Goal: Task Accomplishment & Management: Complete application form

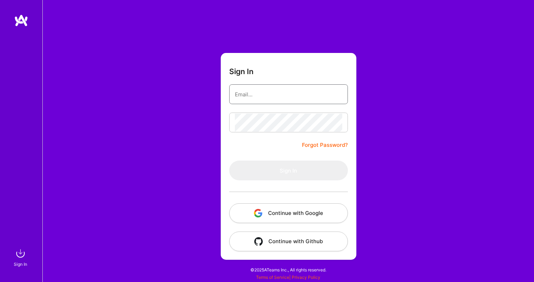
click at [251, 95] on input "email" at bounding box center [288, 95] width 107 height 18
type input "[EMAIL_ADDRESS][DOMAIN_NAME]"
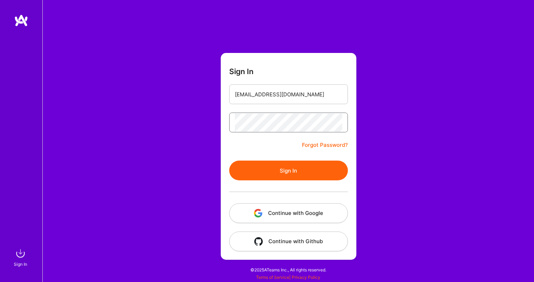
click at [229, 161] on button "Sign In" at bounding box center [288, 171] width 119 height 20
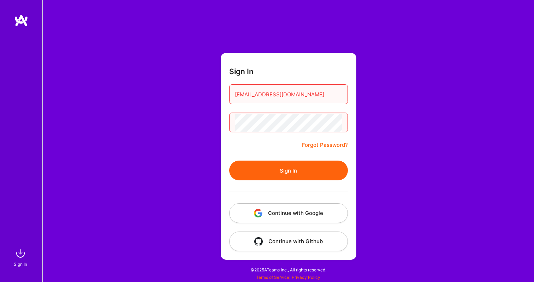
click at [229, 161] on button "Sign In" at bounding box center [288, 171] width 119 height 20
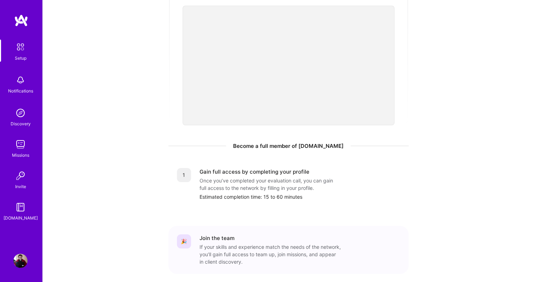
scroll to position [248, 0]
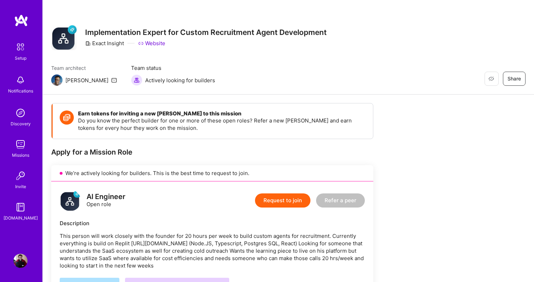
click at [281, 202] on button "Request to join" at bounding box center [282, 201] width 55 height 14
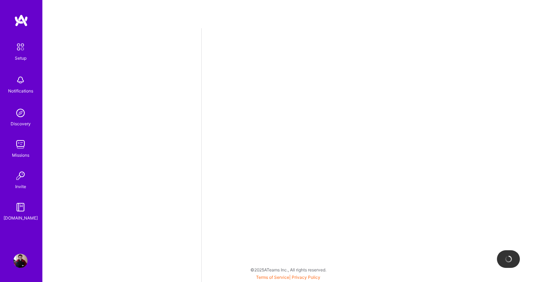
select select "US"
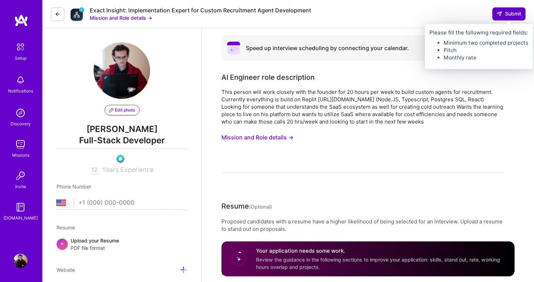
click at [507, 19] on button "Submit" at bounding box center [509, 13] width 33 height 13
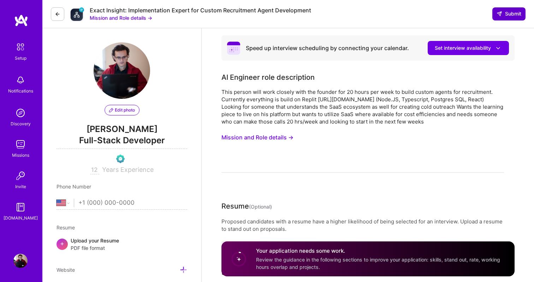
click at [506, 12] on span "Submit" at bounding box center [509, 13] width 25 height 7
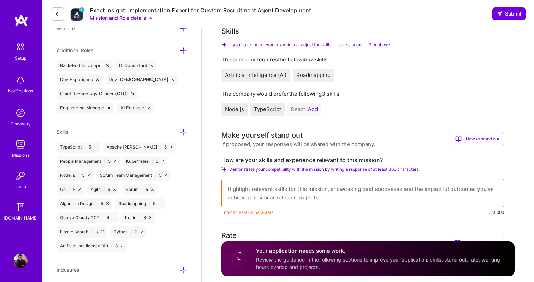
scroll to position [375, 0]
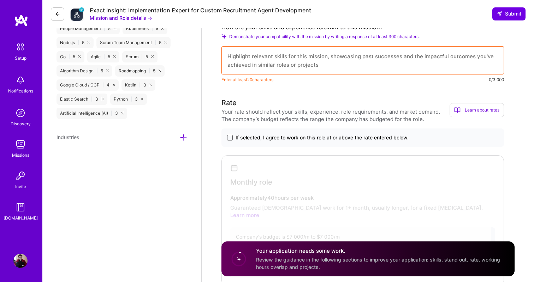
click at [231, 139] on span at bounding box center [230, 138] width 6 height 6
click at [0, 0] on input "If selected, I agree to work on this role at or above the rate entered below." at bounding box center [0, 0] width 0 height 0
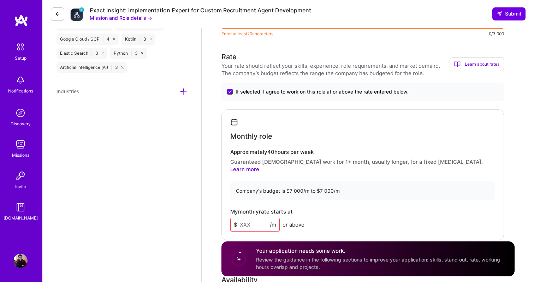
scroll to position [436, 0]
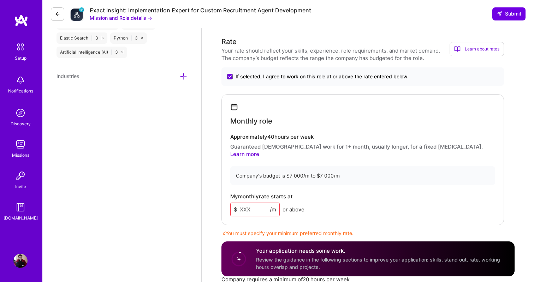
click at [252, 206] on input at bounding box center [254, 210] width 49 height 14
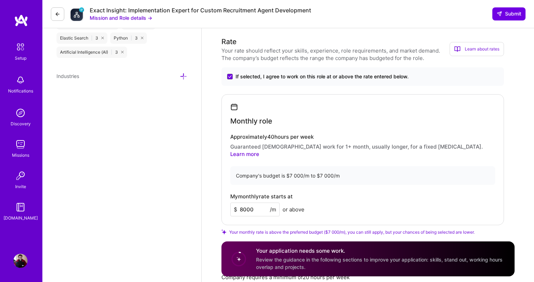
type input "8000"
click at [360, 230] on span "Your monthly rate is above the preferred budget ($7 000/m), you can still apply…" at bounding box center [352, 232] width 246 height 5
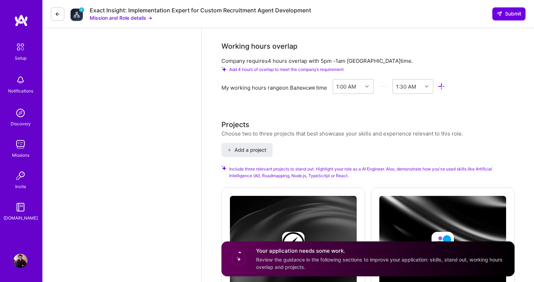
scroll to position [777, 0]
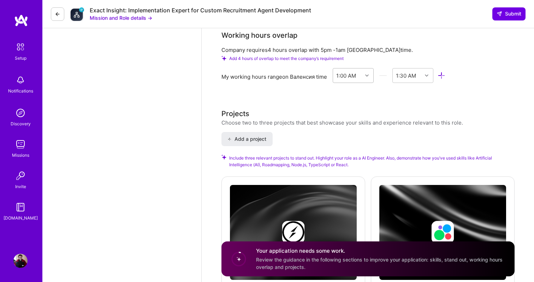
click at [356, 72] on div "1:00 AM" at bounding box center [346, 75] width 20 height 7
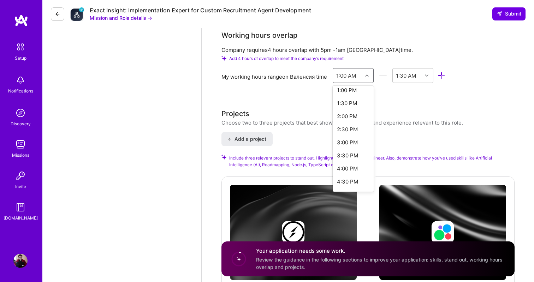
scroll to position [345, 0]
click at [351, 138] on div "3:00 PM" at bounding box center [353, 141] width 41 height 13
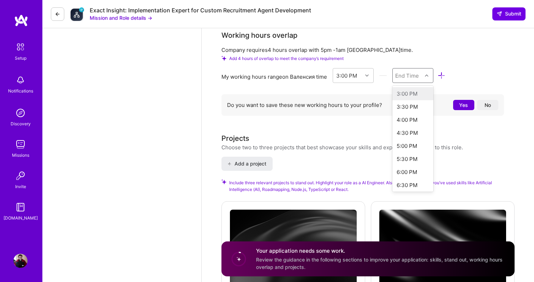
click at [423, 70] on div "End Time" at bounding box center [408, 76] width 30 height 14
click at [410, 143] on div "8:00 PM" at bounding box center [413, 146] width 41 height 13
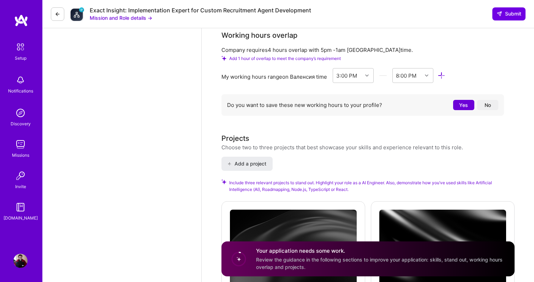
click at [486, 100] on button "No" at bounding box center [487, 105] width 21 height 10
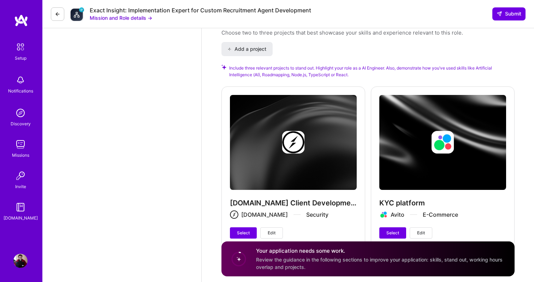
scroll to position [883, 0]
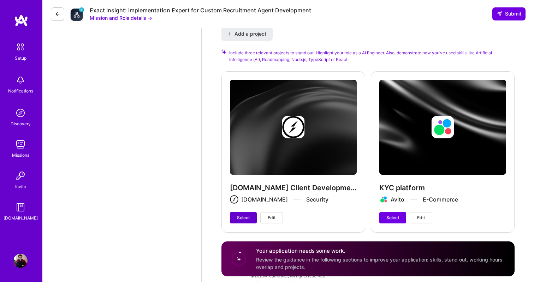
click at [235, 214] on button "Select" at bounding box center [243, 217] width 27 height 11
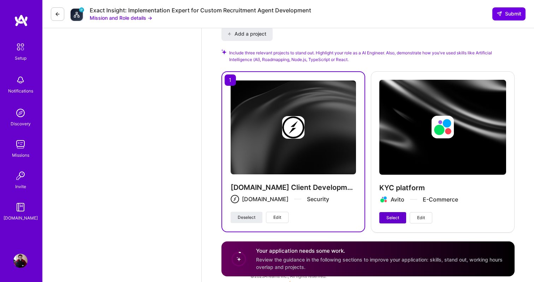
click at [387, 215] on span "Select" at bounding box center [393, 218] width 13 height 6
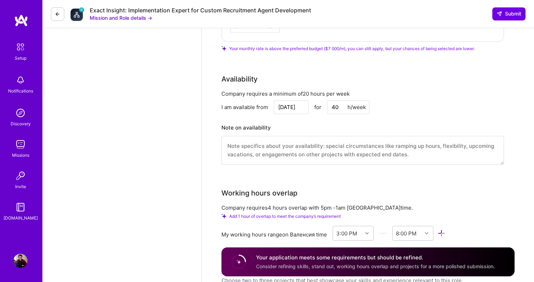
scroll to position [618, 0]
click at [283, 142] on textarea at bounding box center [363, 151] width 283 height 29
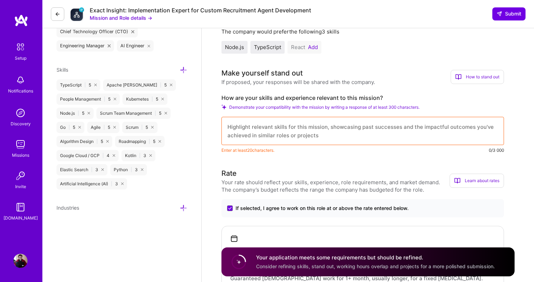
scroll to position [314, 0]
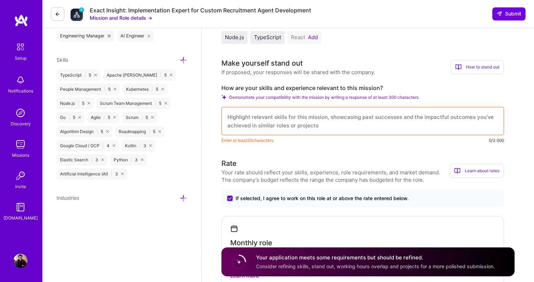
click at [265, 126] on textarea at bounding box center [363, 121] width 283 height 28
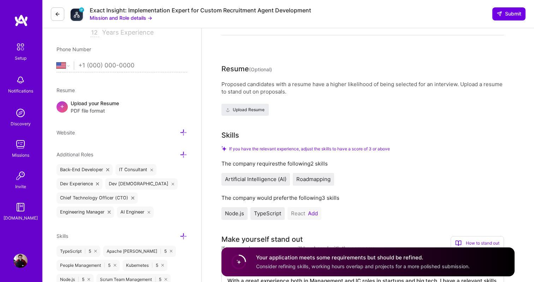
scroll to position [137, 0]
type textarea "With a great experience both in Management and IC roles in startups and big tec…"
click at [506, 15] on span "Submit" at bounding box center [509, 13] width 25 height 7
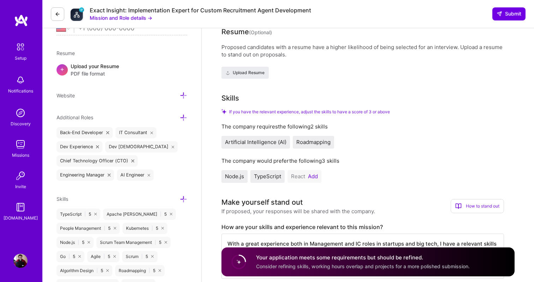
scroll to position [179, 0]
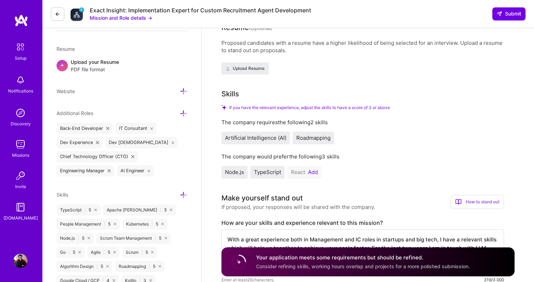
click at [255, 139] on span "Artificial Intelligence (AI)" at bounding box center [255, 138] width 61 height 7
click at [288, 139] on div "Artificial Intelligence (AI)" at bounding box center [256, 138] width 69 height 13
click at [314, 143] on div "Roadmapping" at bounding box center [313, 138] width 41 height 13
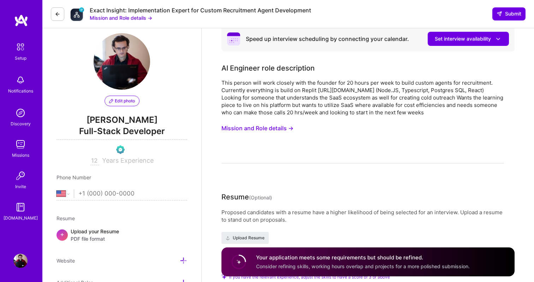
scroll to position [0, 0]
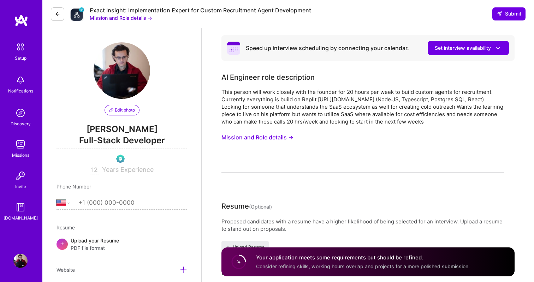
click at [102, 202] on input "tel" at bounding box center [132, 203] width 109 height 20
type input "34665095088"
click at [57, 199] on select "Afghanistan Åland Islands Albania Algeria American Samoa Andorra Angola Anguill…" at bounding box center [65, 203] width 17 height 8
select select "ES"
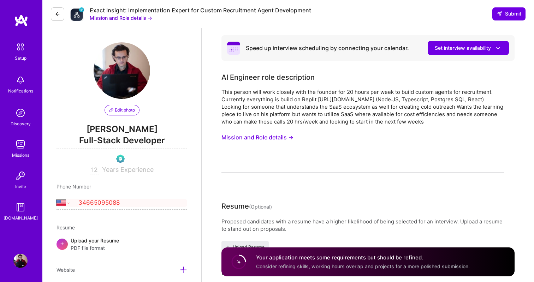
click option "Spain" at bounding box center [0, 0] width 0 height 0
type input "34 665 09 50 88"
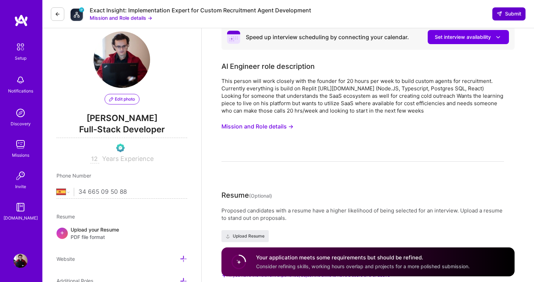
click at [511, 15] on span "Submit" at bounding box center [509, 13] width 25 height 7
click at [460, 65] on div "AI Engineer role description" at bounding box center [363, 66] width 283 height 11
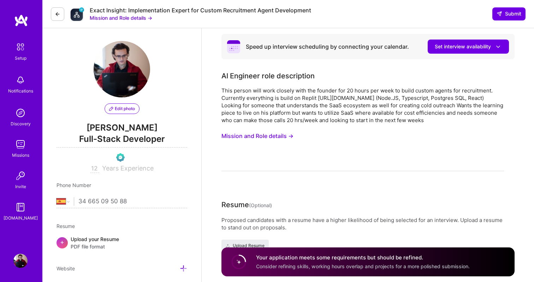
scroll to position [0, 0]
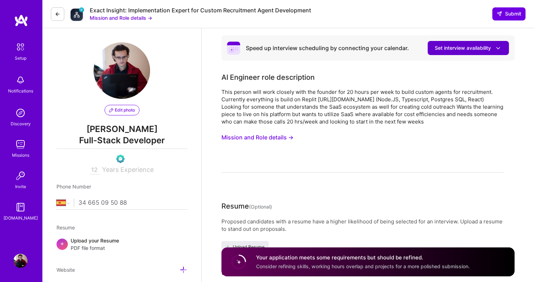
click at [485, 47] on span "Set interview availability" at bounding box center [468, 48] width 67 height 7
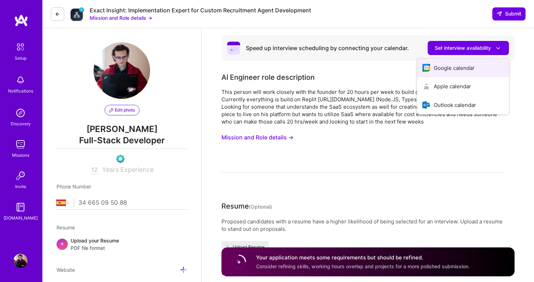
click at [457, 71] on button "Google calendar" at bounding box center [463, 68] width 92 height 19
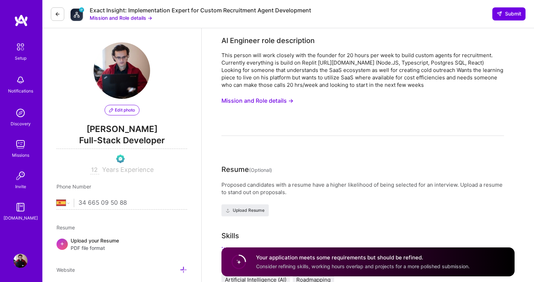
scroll to position [8, 0]
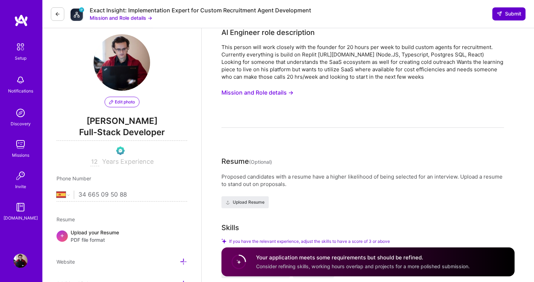
click at [505, 15] on span "Submit" at bounding box center [509, 13] width 25 height 7
click at [347, 258] on h4 "Your application meets some requirements but should be refined." at bounding box center [363, 257] width 214 height 7
click at [505, 254] on div "Your application meets some requirements but should be refined. Consider refini…" at bounding box center [368, 262] width 293 height 29
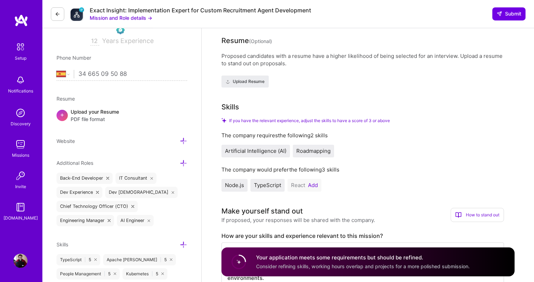
scroll to position [129, 0]
click at [306, 152] on span "Roadmapping" at bounding box center [313, 150] width 34 height 7
click at [313, 185] on button "Add" at bounding box center [313, 185] width 10 height 6
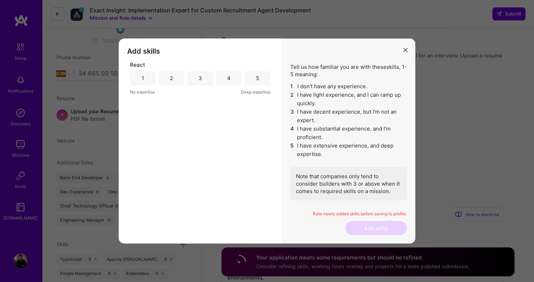
click at [227, 78] on div "4" at bounding box center [229, 78] width 26 height 14
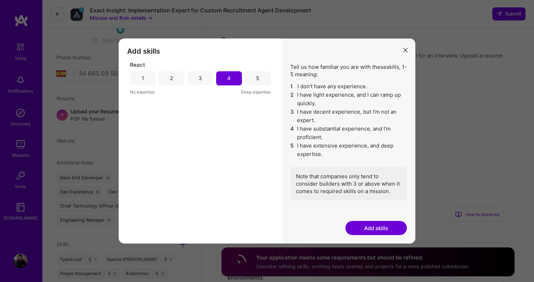
click at [379, 229] on button "Add skills" at bounding box center [376, 228] width 61 height 14
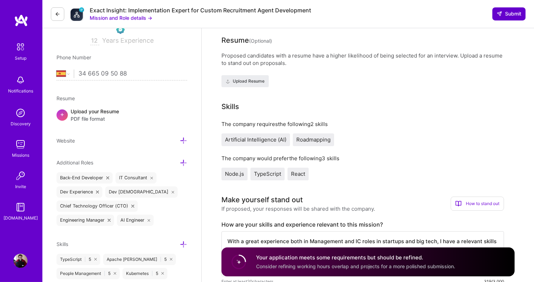
click at [512, 11] on span "Submit" at bounding box center [509, 13] width 25 height 7
click at [350, 261] on h4 "Your application meets some requirements but should be refined." at bounding box center [355, 257] width 199 height 7
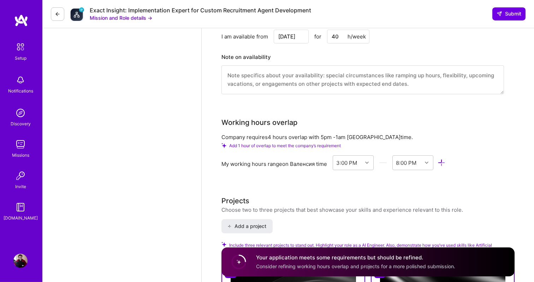
scroll to position [594, 0]
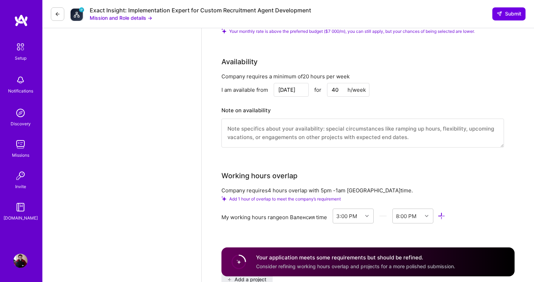
click at [337, 84] on input "40" at bounding box center [348, 90] width 42 height 14
type input "20"
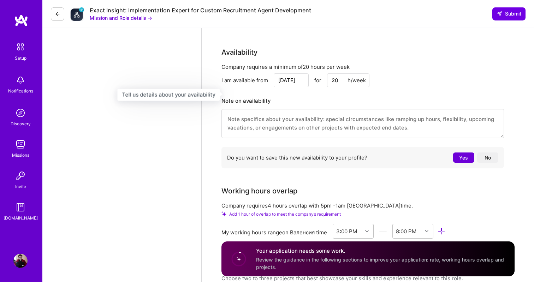
click at [408, 96] on h3 "Note on availability" at bounding box center [363, 101] width 283 height 11
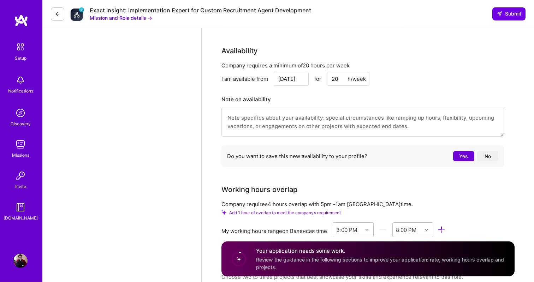
click at [484, 151] on button "No" at bounding box center [487, 156] width 21 height 10
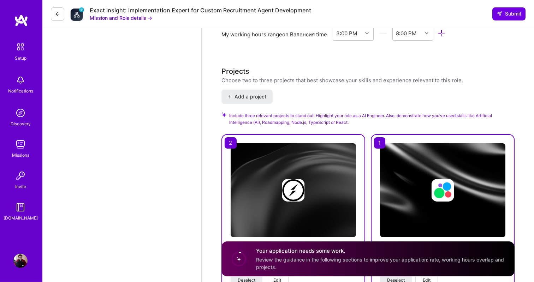
scroll to position [830, 0]
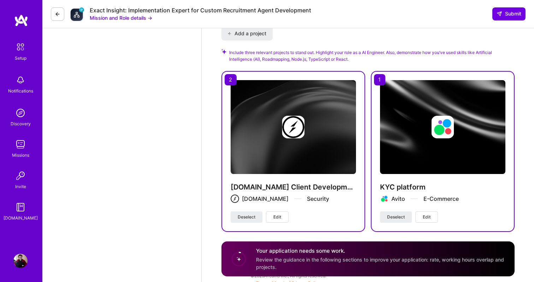
click at [241, 258] on circle at bounding box center [238, 258] width 13 height 13
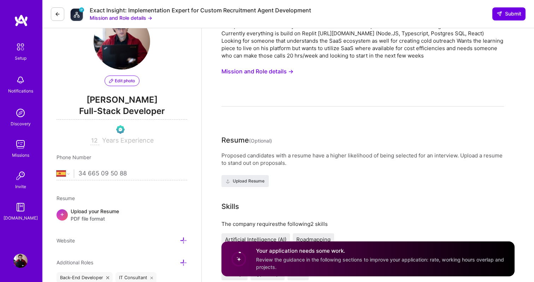
scroll to position [18, 0]
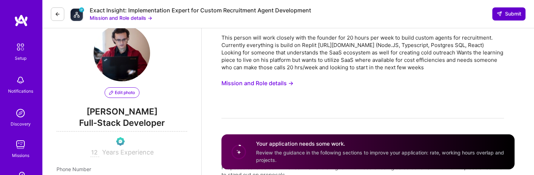
click at [508, 13] on span "Submit" at bounding box center [509, 13] width 25 height 7
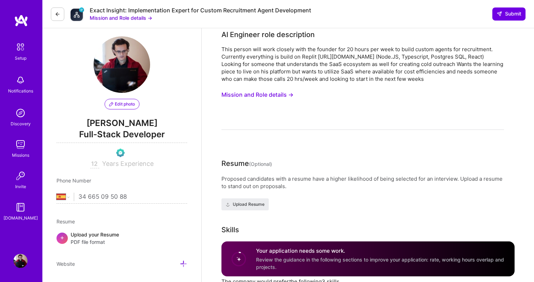
scroll to position [0, 0]
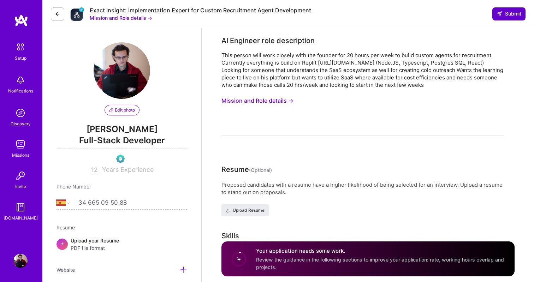
click at [511, 14] on span "Submit" at bounding box center [509, 13] width 25 height 7
click at [137, 19] on button "Mission and Role details →" at bounding box center [121, 17] width 63 height 7
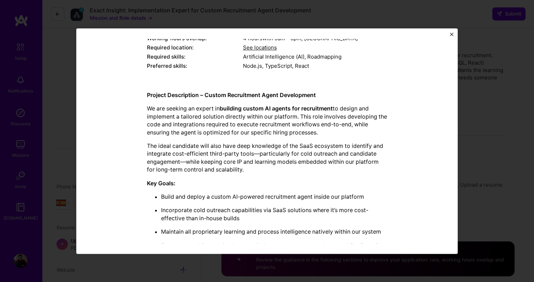
scroll to position [160, 0]
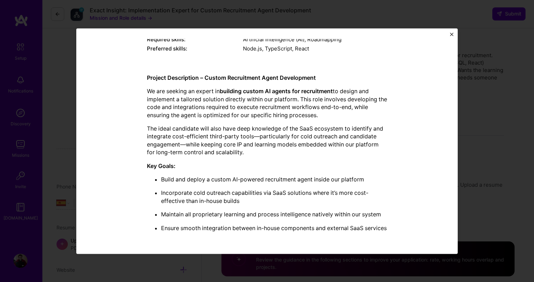
click at [491, 62] on div "Mission Description and Role Details AI Engineer role description This person w…" at bounding box center [267, 141] width 534 height 282
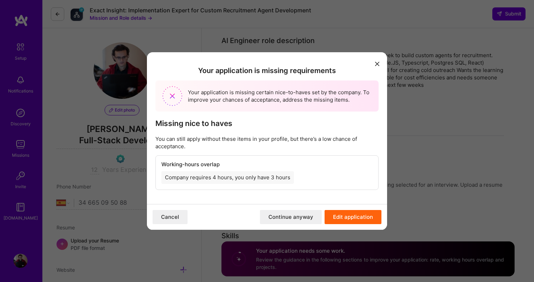
click at [351, 217] on button "Edit application" at bounding box center [353, 217] width 57 height 14
click at [363, 219] on button "Edit application" at bounding box center [353, 217] width 57 height 14
click at [380, 64] on button "modal" at bounding box center [377, 64] width 8 height 12
click at [169, 213] on button "Cancel" at bounding box center [170, 217] width 35 height 14
click at [375, 63] on icon "modal" at bounding box center [377, 64] width 4 height 4
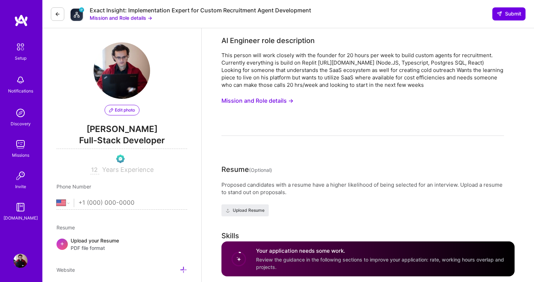
select select "US"
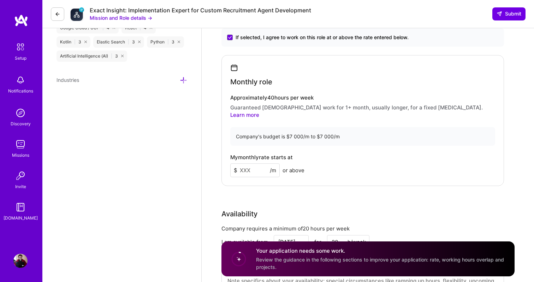
scroll to position [447, 0]
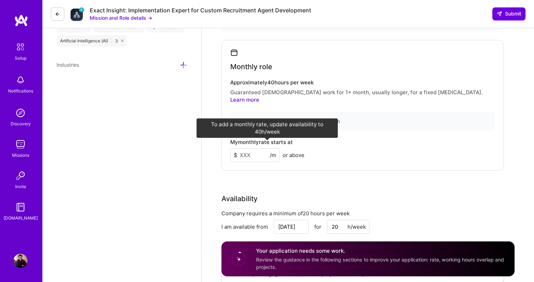
click at [234, 152] on span "$" at bounding box center [236, 155] width 4 height 7
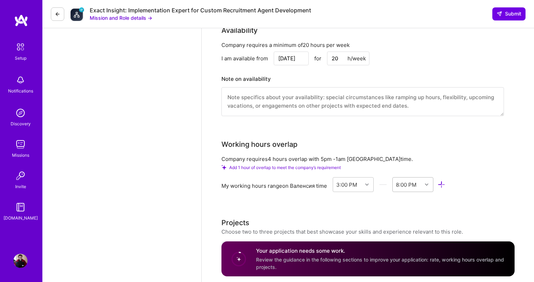
scroll to position [631, 0]
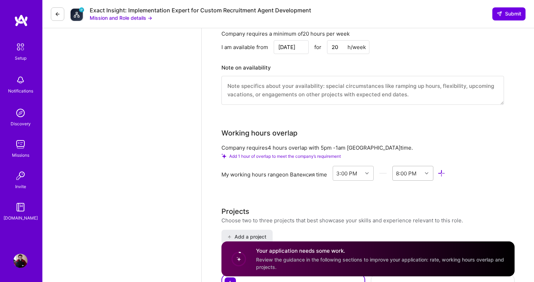
click at [426, 179] on div "8:00 PM" at bounding box center [413, 173] width 41 height 15
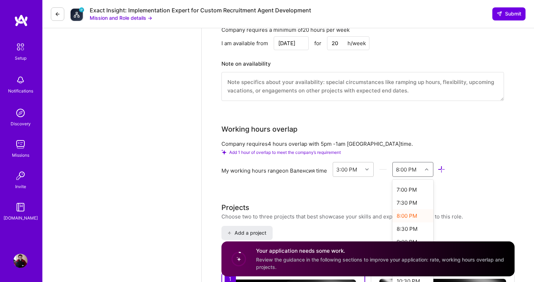
scroll to position [103, 0]
click at [407, 235] on div "9:00 PM" at bounding box center [413, 241] width 41 height 13
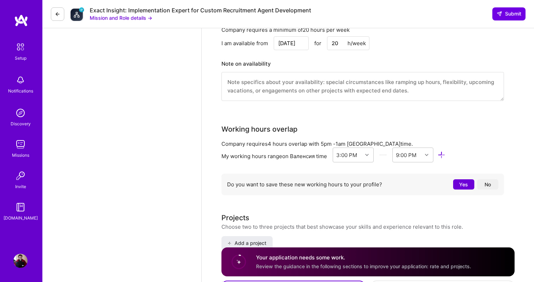
click at [466, 179] on button "Yes" at bounding box center [463, 184] width 21 height 10
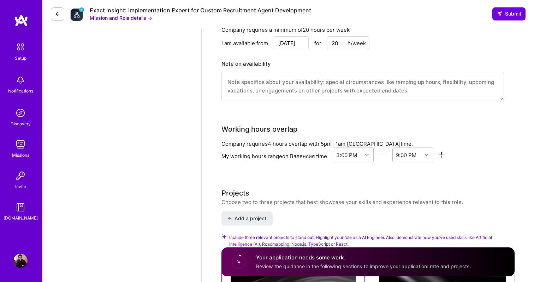
scroll to position [810, 0]
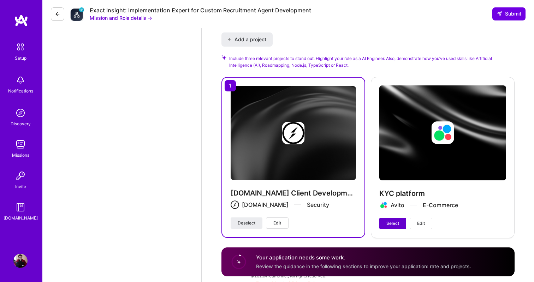
click at [401, 218] on button "Select" at bounding box center [392, 223] width 27 height 11
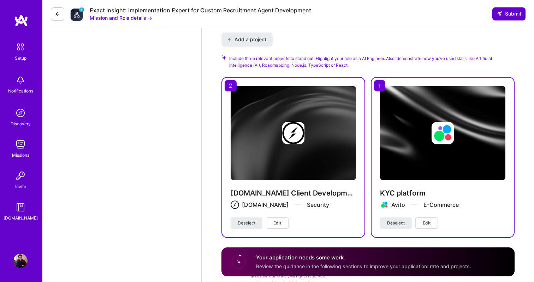
click at [506, 11] on span "Submit" at bounding box center [509, 13] width 25 height 7
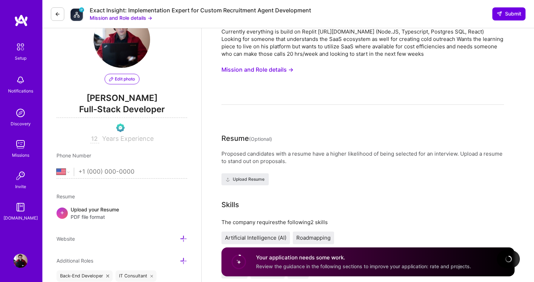
scroll to position [0, 0]
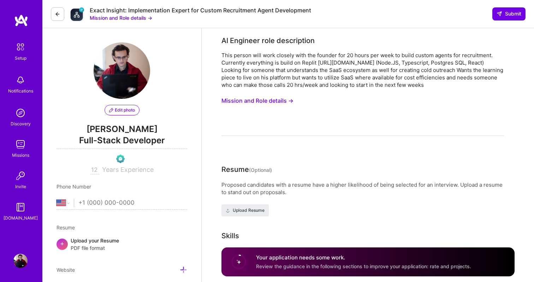
click at [138, 18] on button "Mission and Role details →" at bounding box center [121, 17] width 63 height 7
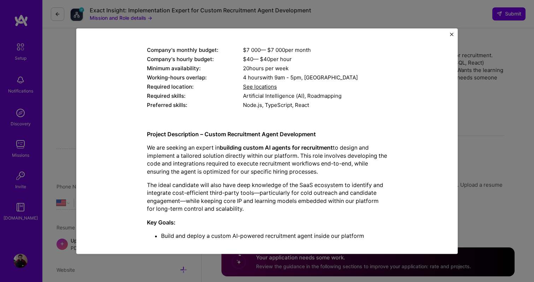
scroll to position [160, 0]
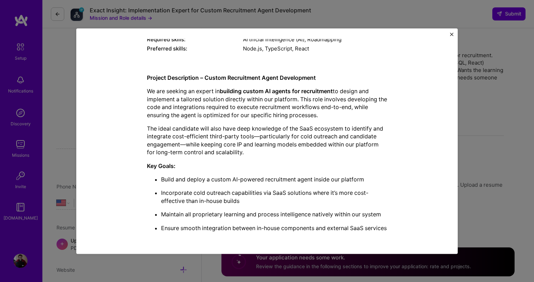
click at [453, 34] on img "Close" at bounding box center [452, 35] width 4 height 4
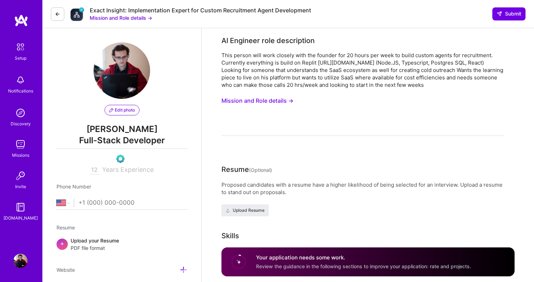
click at [440, 258] on span "Hourly rate or monthly rate is required" at bounding box center [464, 258] width 96 height 7
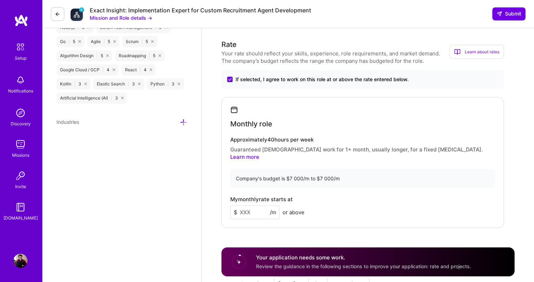
scroll to position [390, 0]
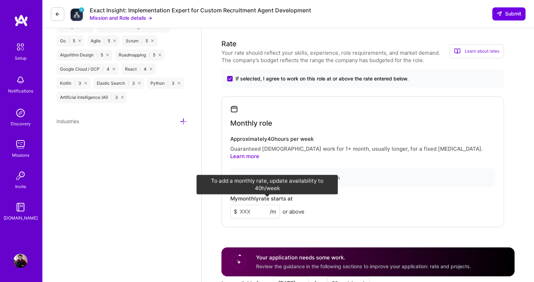
click at [272, 208] on span "/m" at bounding box center [273, 211] width 6 height 7
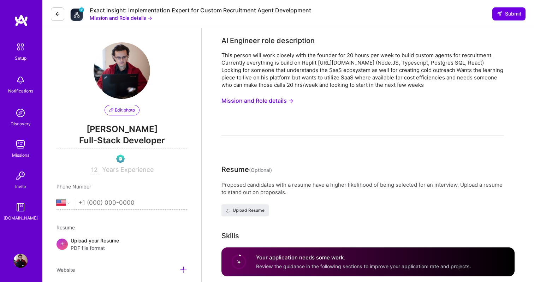
select select "US"
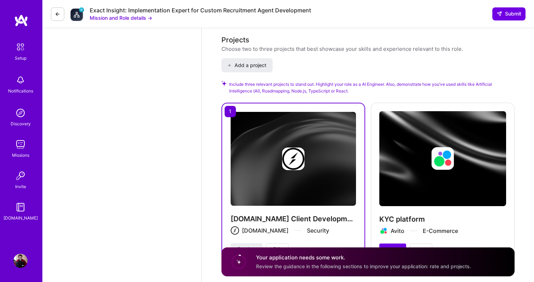
scroll to position [810, 0]
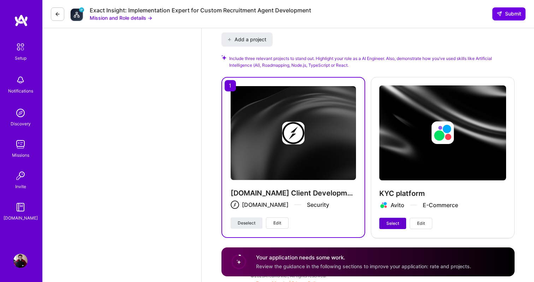
click at [396, 220] on span "Select" at bounding box center [393, 223] width 13 height 6
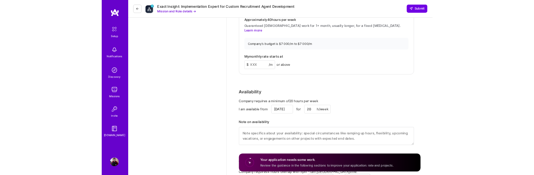
scroll to position [496, 0]
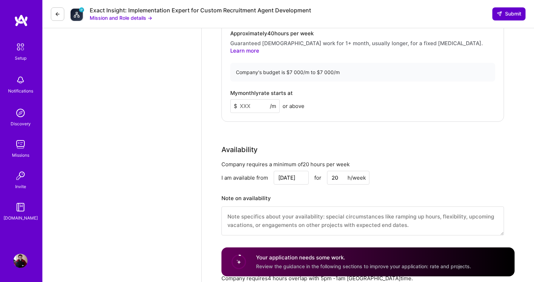
click at [512, 16] on span "Submit" at bounding box center [509, 13] width 25 height 7
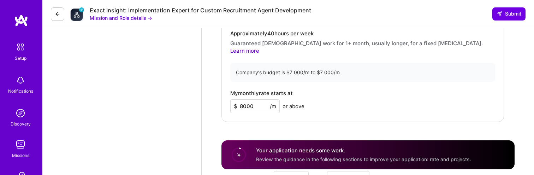
click at [316, 126] on div "Rate Your rate should reflect your skills, experience, role requirements, and m…" at bounding box center [368, 89] width 293 height 312
click at [509, 14] on span "Submit" at bounding box center [509, 13] width 25 height 7
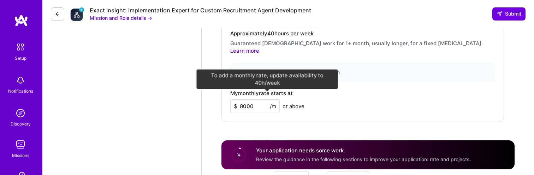
click at [256, 101] on input at bounding box center [254, 106] width 49 height 14
type input "7000"
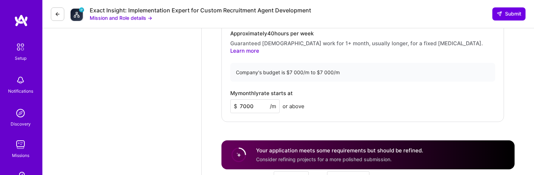
click at [300, 125] on div "Rate Your rate should reflect your skills, experience, role requirements, and m…" at bounding box center [368, 89] width 293 height 312
click at [507, 17] on span "Submit" at bounding box center [509, 13] width 25 height 7
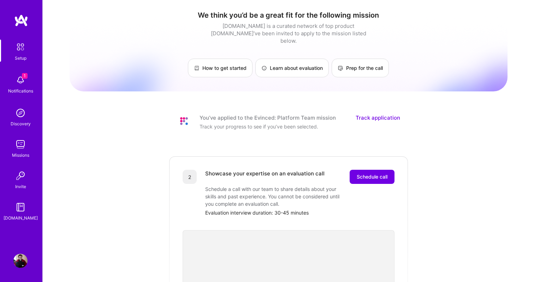
click at [21, 83] on img at bounding box center [20, 80] width 14 height 14
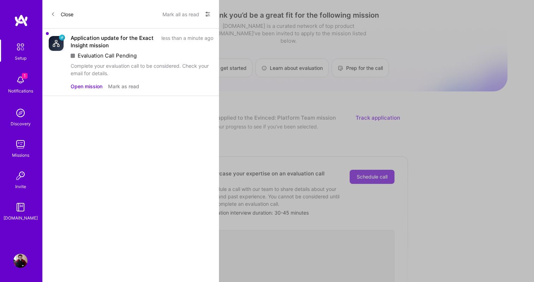
click at [152, 48] on div "Application update for the Exact Insight mission" at bounding box center [114, 41] width 87 height 15
click at [94, 41] on div "Application update for the Exact Insight mission" at bounding box center [114, 41] width 87 height 15
click at [89, 88] on button "Open mission" at bounding box center [87, 86] width 32 height 7
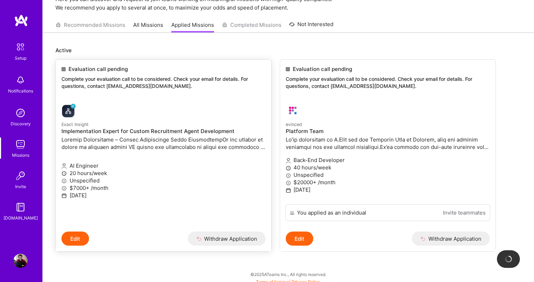
scroll to position [40, 0]
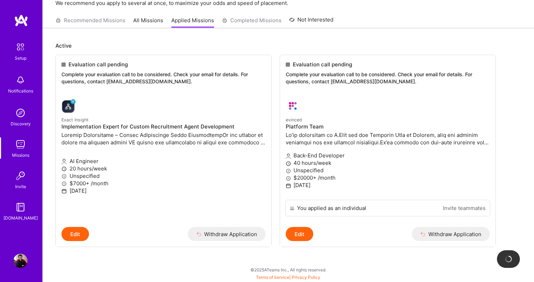
click at [96, 22] on div "Recommended Missions All Missions Applied Missions Completed Missions Not Inter…" at bounding box center [194, 20] width 278 height 15
click at [144, 23] on link "All Missions" at bounding box center [148, 23] width 30 height 12
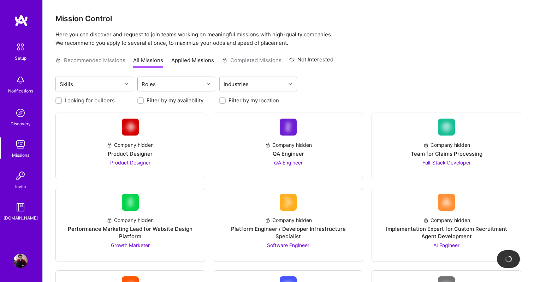
click at [199, 89] on div "Roles" at bounding box center [171, 84] width 66 height 14
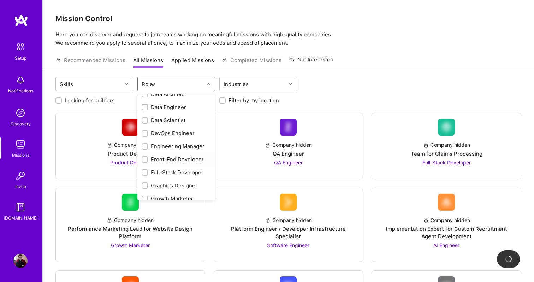
scroll to position [102, 0]
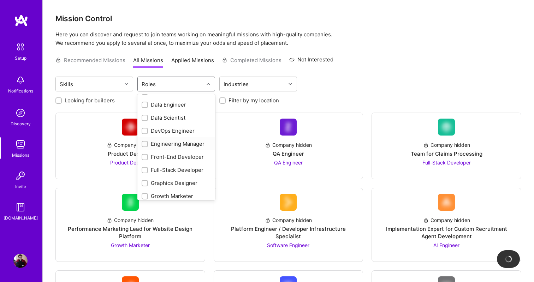
click at [144, 142] on div at bounding box center [145, 144] width 6 height 6
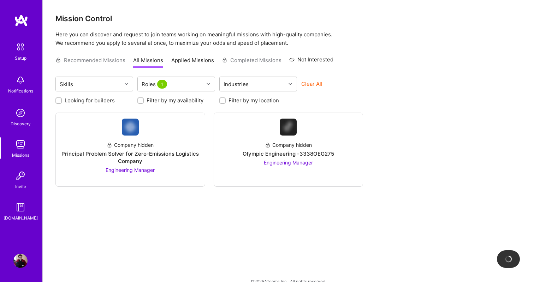
click at [191, 203] on div "Skills Roles 1 Industries Clear All Looking for builders Filter by my availabil…" at bounding box center [288, 181] width 491 height 226
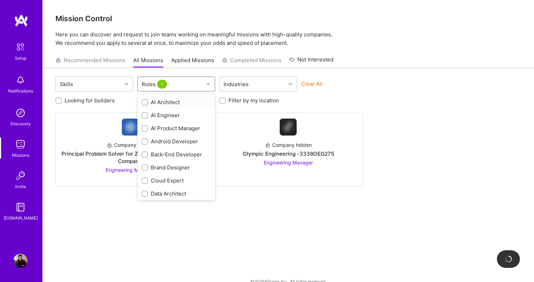
click at [187, 87] on div "Roles 1" at bounding box center [171, 84] width 66 height 14
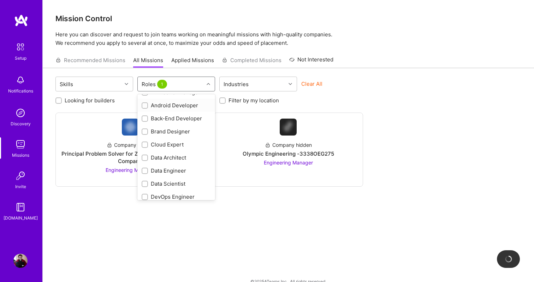
scroll to position [36, 0]
click at [145, 157] on input "checkbox" at bounding box center [145, 157] width 5 height 5
checkbox input "true"
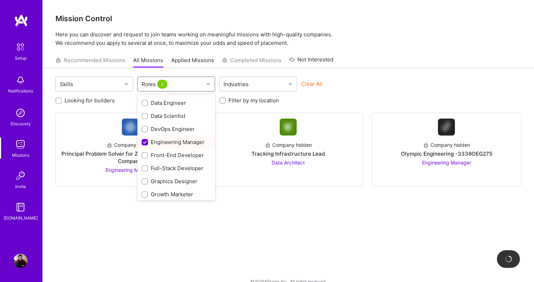
scroll to position [105, 0]
click at [143, 167] on input "checkbox" at bounding box center [145, 167] width 5 height 5
checkbox input "true"
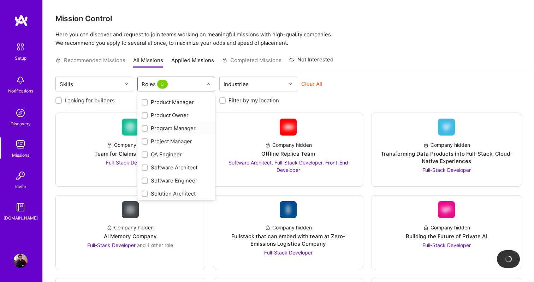
scroll to position [266, 0]
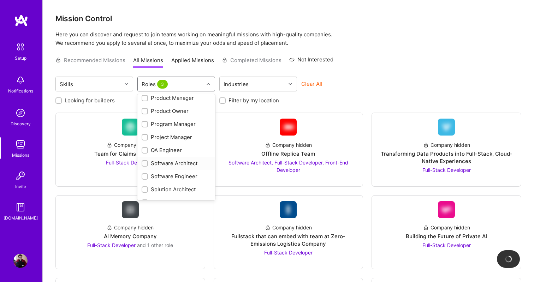
click at [147, 160] on label at bounding box center [145, 163] width 6 height 7
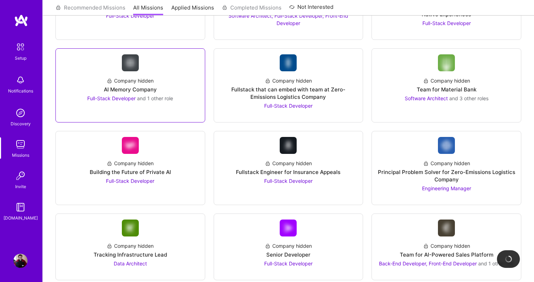
scroll to position [147, 0]
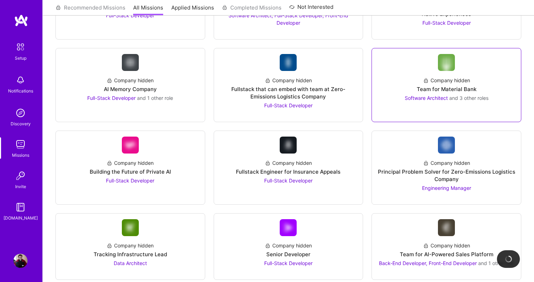
click at [435, 95] on div "Software Architect and 3 other roles" at bounding box center [447, 97] width 84 height 7
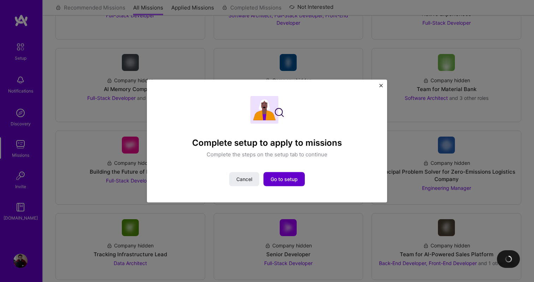
click at [280, 180] on span "Go to setup" at bounding box center [284, 179] width 27 height 7
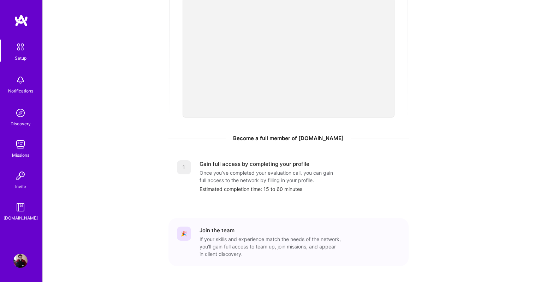
scroll to position [248, 0]
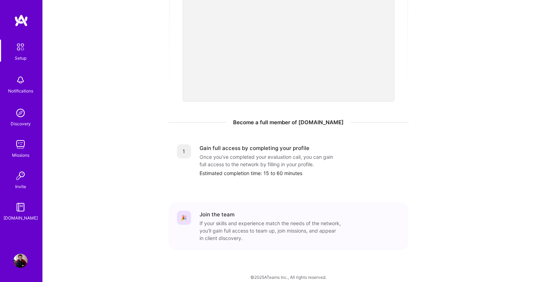
click at [218, 211] on div "Join the team" at bounding box center [217, 214] width 35 height 7
click at [184, 145] on div "1" at bounding box center [184, 152] width 14 height 14
click at [261, 153] on div "Once you’ve completed your evaluation call, you can gain full access to the net…" at bounding box center [270, 160] width 141 height 15
click at [20, 53] on img at bounding box center [20, 47] width 15 height 15
click at [20, 47] on img at bounding box center [20, 47] width 15 height 15
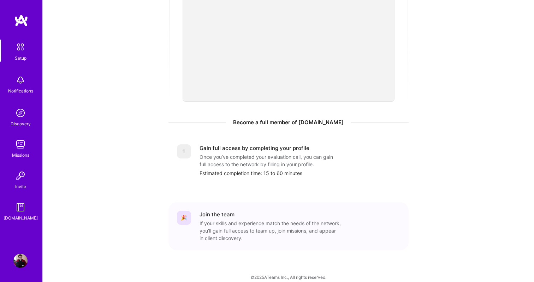
scroll to position [0, 0]
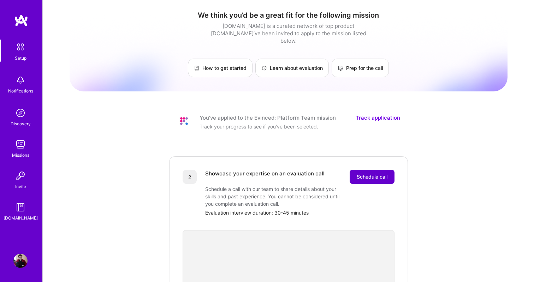
click at [373, 173] on span "Schedule call" at bounding box center [372, 176] width 31 height 7
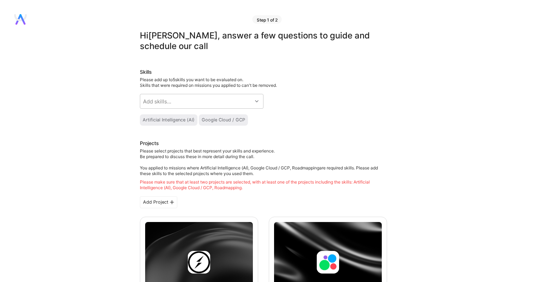
click at [185, 118] on div "Artificial Intelligence (AI)" at bounding box center [169, 120] width 52 height 6
click at [239, 122] on div "Google Cloud / GCP" at bounding box center [223, 120] width 43 height 6
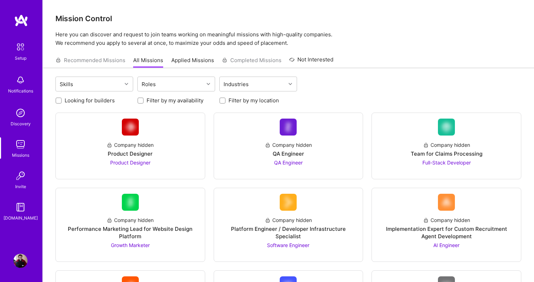
scroll to position [109, 0]
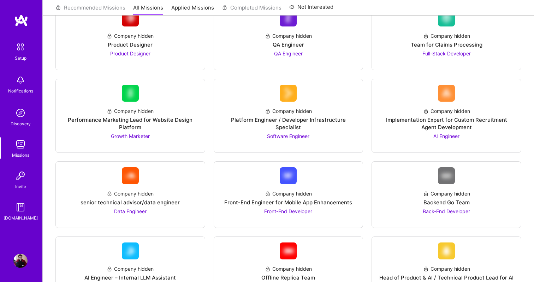
click at [319, 7] on link "Not Interested" at bounding box center [311, 9] width 44 height 13
